Goal: Information Seeking & Learning: Learn about a topic

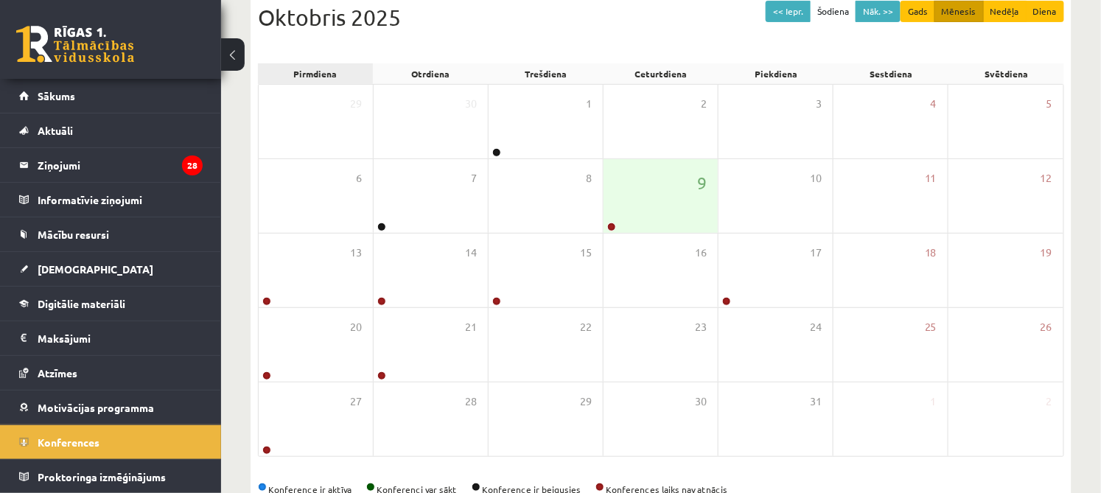
scroll to position [173, 0]
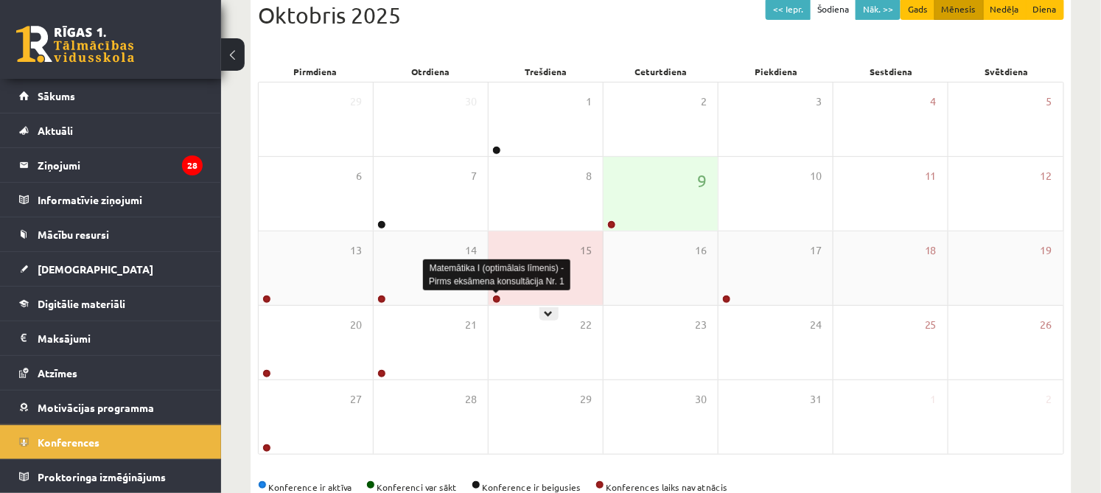
click at [493, 296] on link at bounding box center [496, 299] width 9 height 9
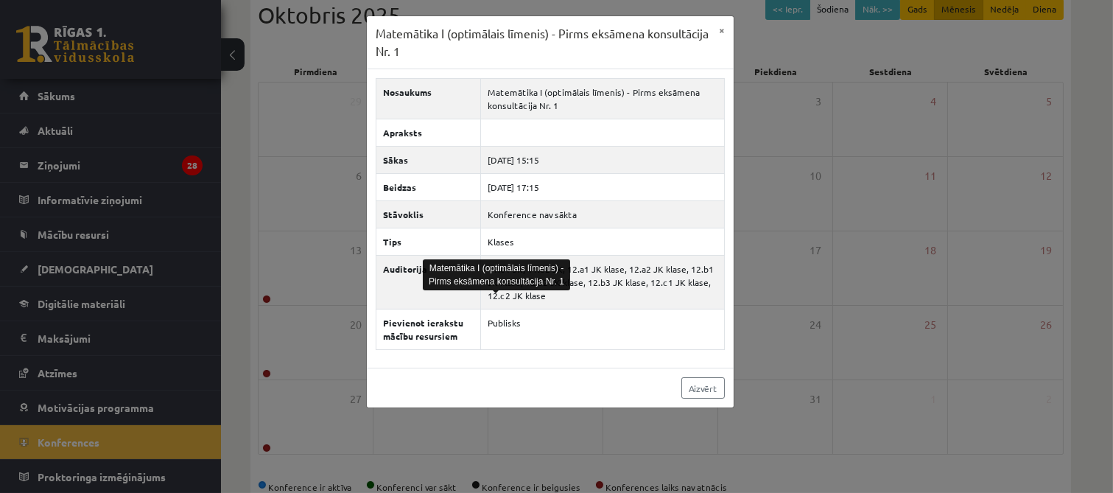
click at [679, 384] on div "Aizvērt" at bounding box center [550, 388] width 367 height 40
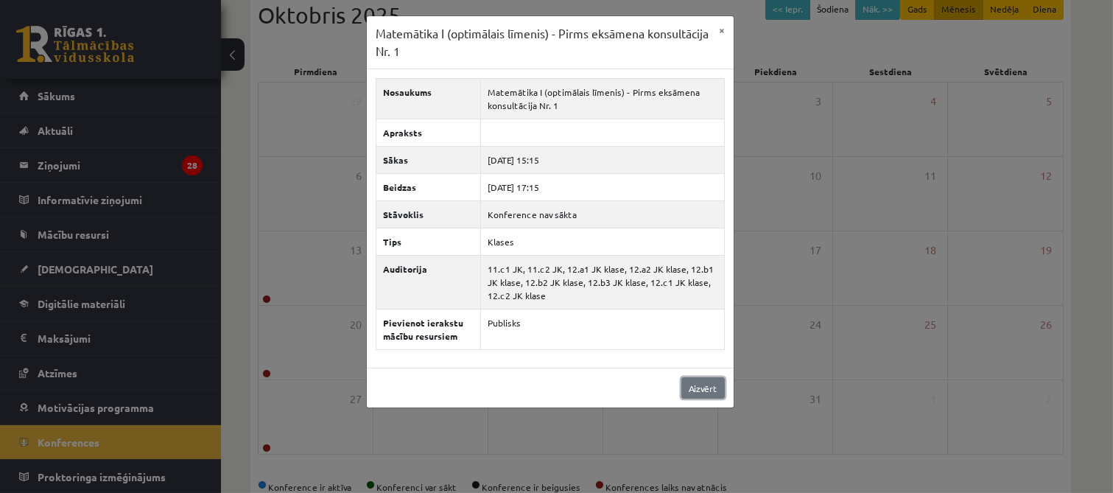
click at [704, 387] on link "Aizvērt" at bounding box center [703, 387] width 43 height 21
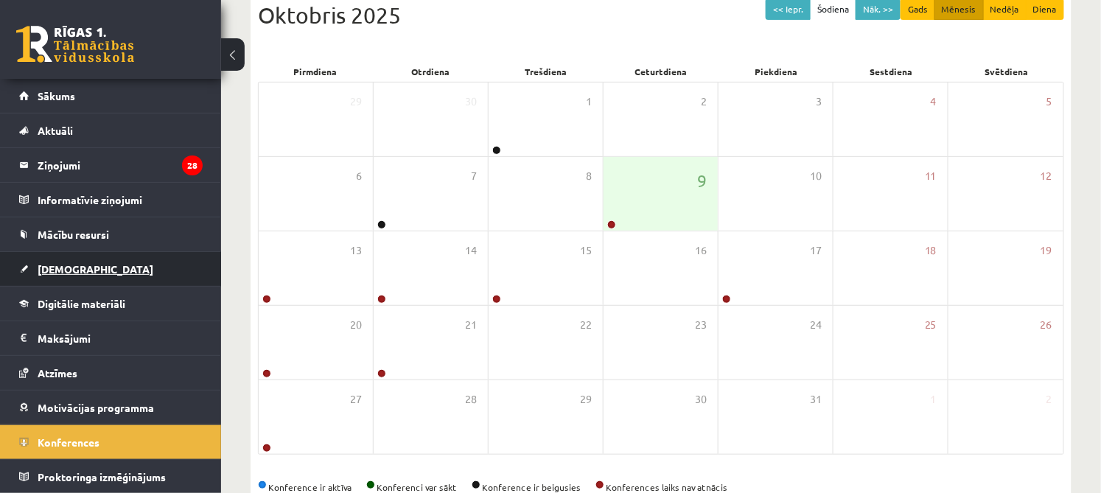
click at [80, 262] on span "[DEMOGRAPHIC_DATA]" at bounding box center [96, 268] width 116 height 13
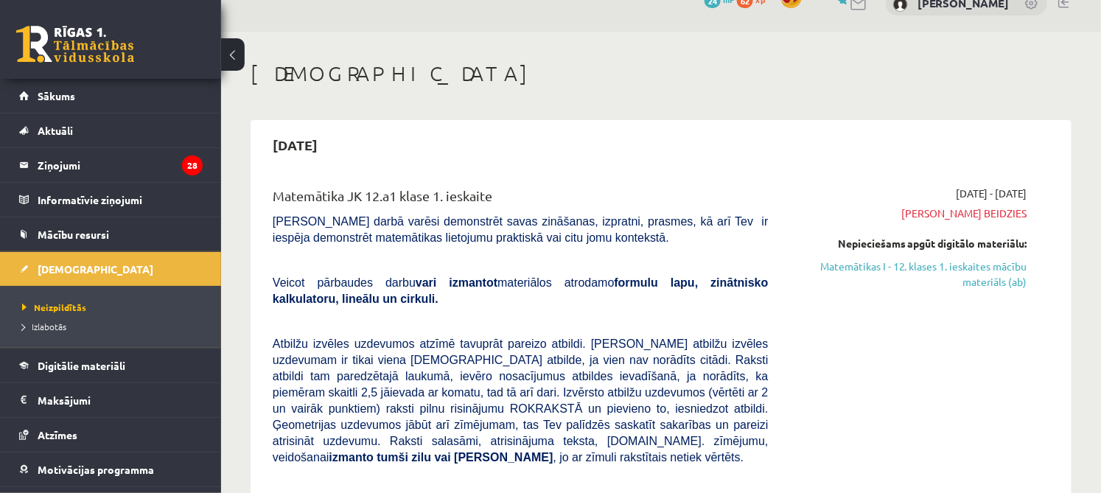
scroll to position [32, 0]
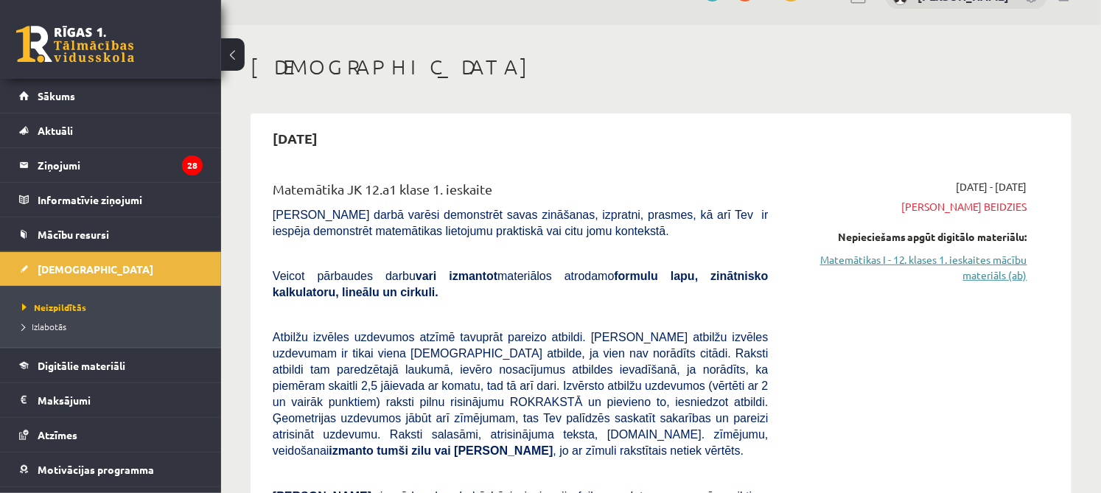
click at [1014, 257] on link "Matemātikas I - 12. klases 1. ieskaites mācību materiāls (ab)" at bounding box center [909, 267] width 237 height 31
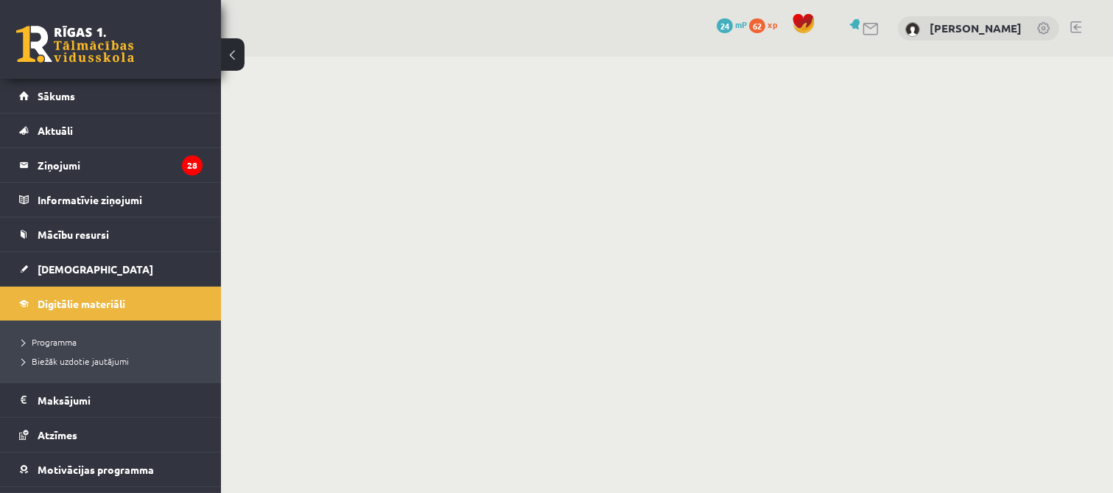
click at [576, 38] on div "0 Dāvanas 24 mP 62 xp [PERSON_NAME]" at bounding box center [667, 28] width 892 height 57
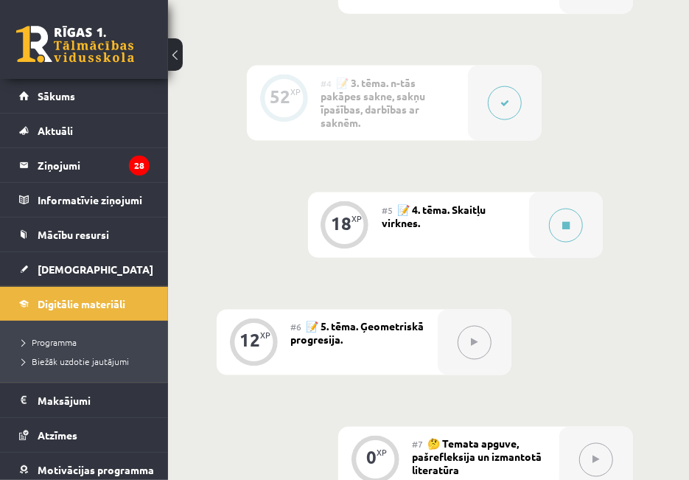
scroll to position [833, 10]
click at [475, 237] on div "#5 📝 4. tēma. Skaitļu virknes." at bounding box center [455, 225] width 147 height 66
click at [497, 223] on div "#5 📝 4. tēma. Skaitļu virknes." at bounding box center [455, 225] width 147 height 66
click at [405, 220] on span "📝 4. tēma. Skaitļu virknes." at bounding box center [434, 215] width 104 height 27
click at [315, 225] on div "18 XP" at bounding box center [345, 225] width 74 height 66
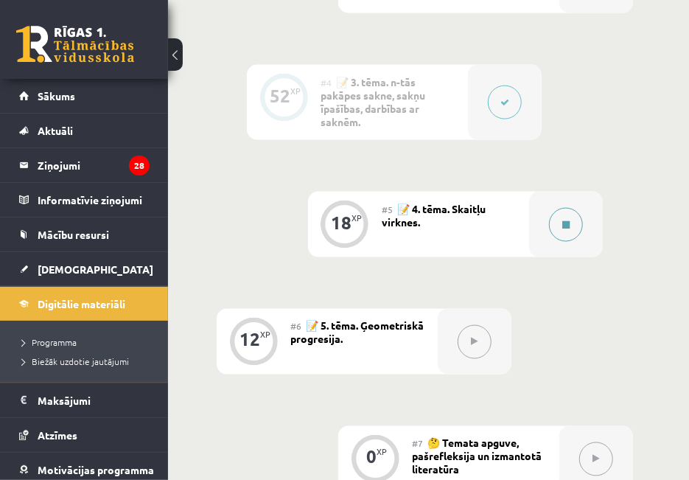
click at [562, 237] on button at bounding box center [566, 225] width 34 height 34
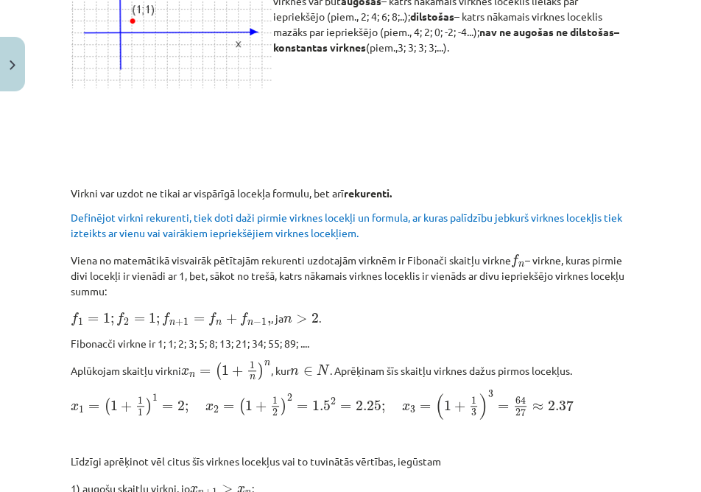
scroll to position [877, 0]
click at [382, 155] on div "Skaitļu virknes 📌 Piezīme. Jūs varat apgūt mācību materiālu platformā, skatotie…" at bounding box center [351, 254] width 560 height 1734
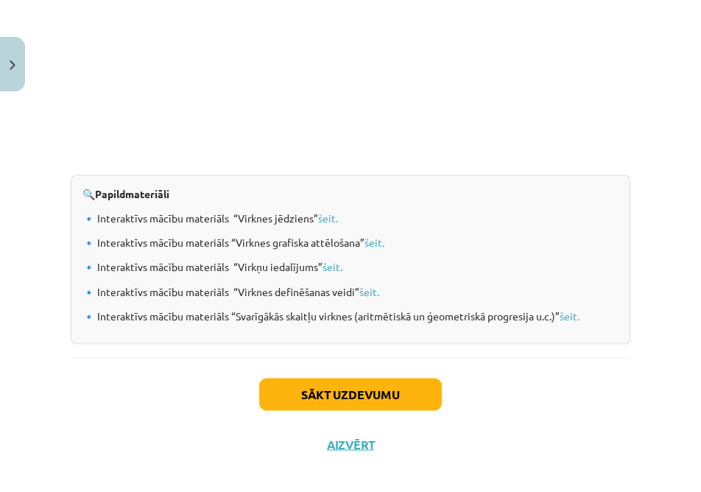
scroll to position [1662, 0]
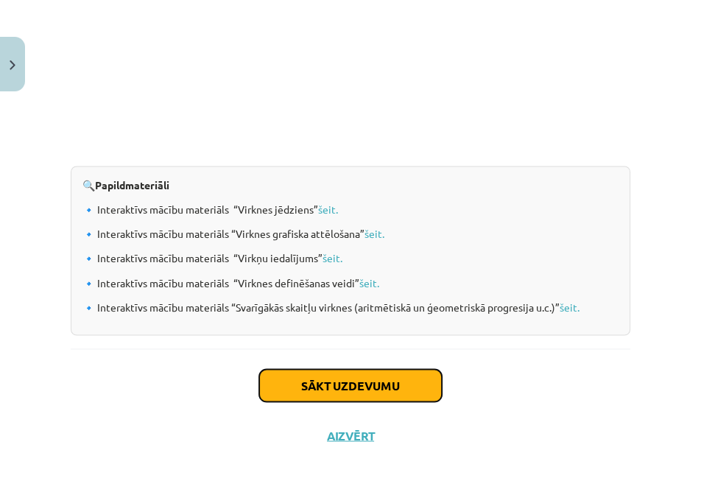
click at [287, 369] on button "Sākt uzdevumu" at bounding box center [350, 385] width 183 height 32
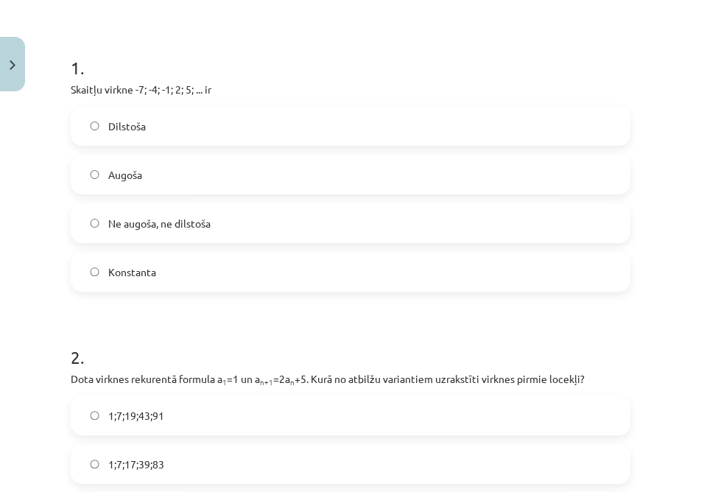
scroll to position [263, 0]
click at [231, 166] on label "Augoša" at bounding box center [350, 173] width 557 height 37
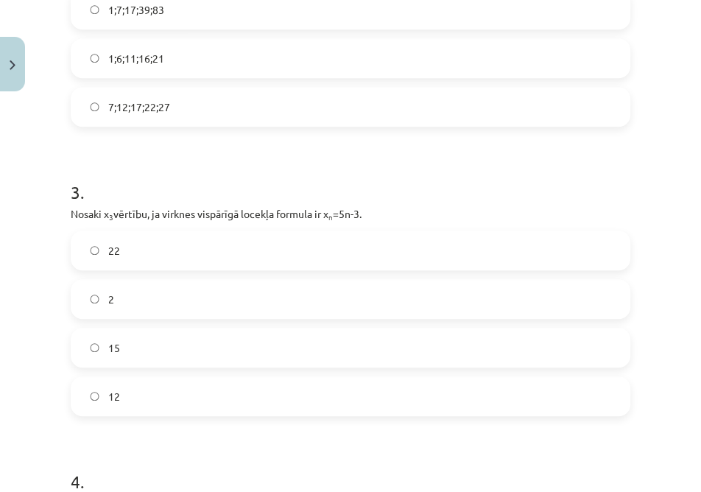
scroll to position [603, 0]
